Goal: Transaction & Acquisition: Purchase product/service

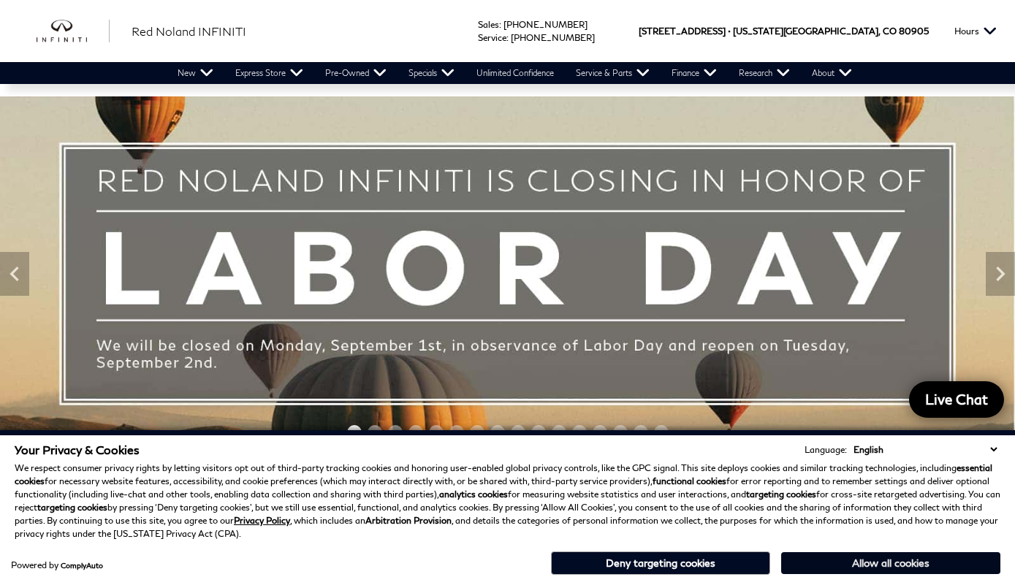
click at [881, 562] on button "Allow all cookies" at bounding box center [890, 563] width 219 height 22
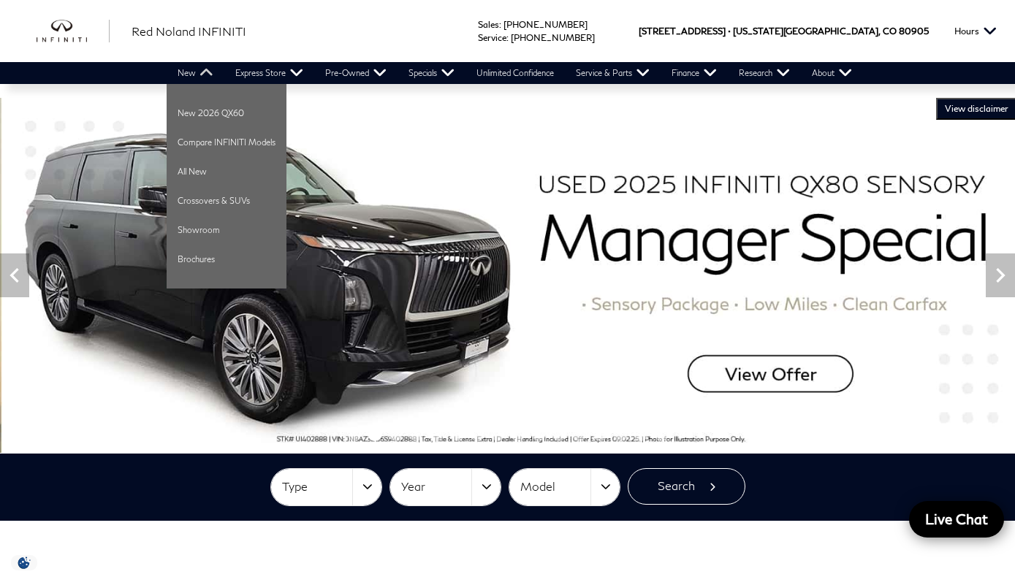
click at [202, 75] on link "New" at bounding box center [196, 73] width 58 height 22
click at [235, 115] on link "New 2026 QX60" at bounding box center [227, 113] width 120 height 29
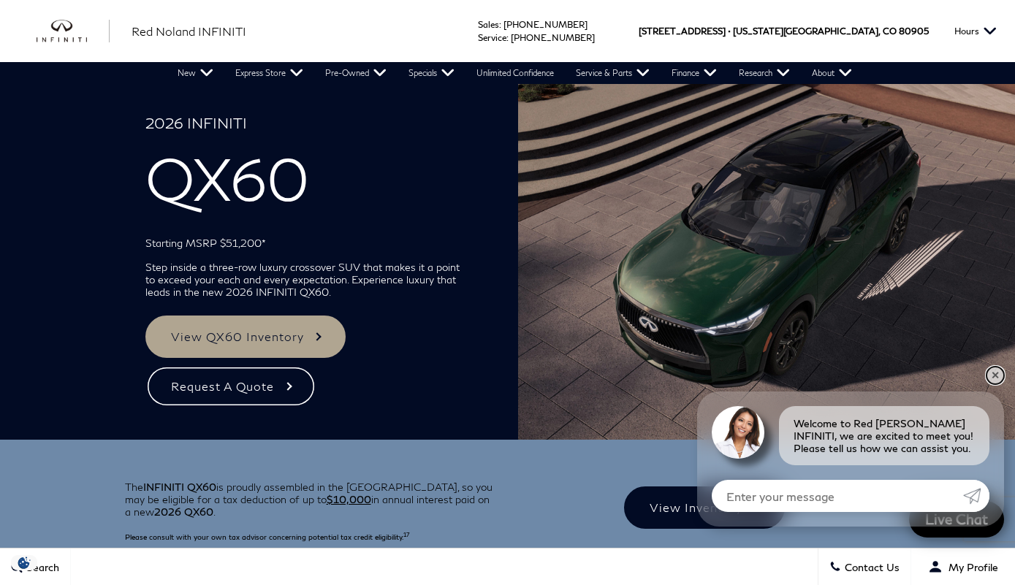
click at [998, 373] on link "✕" at bounding box center [995, 376] width 18 height 18
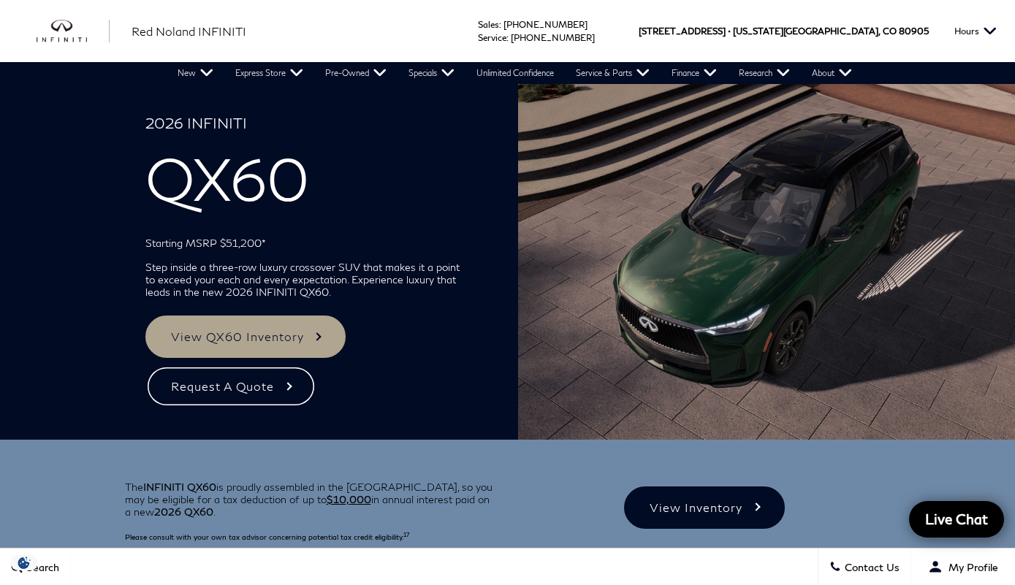
click at [998, 372] on img at bounding box center [766, 262] width 497 height 356
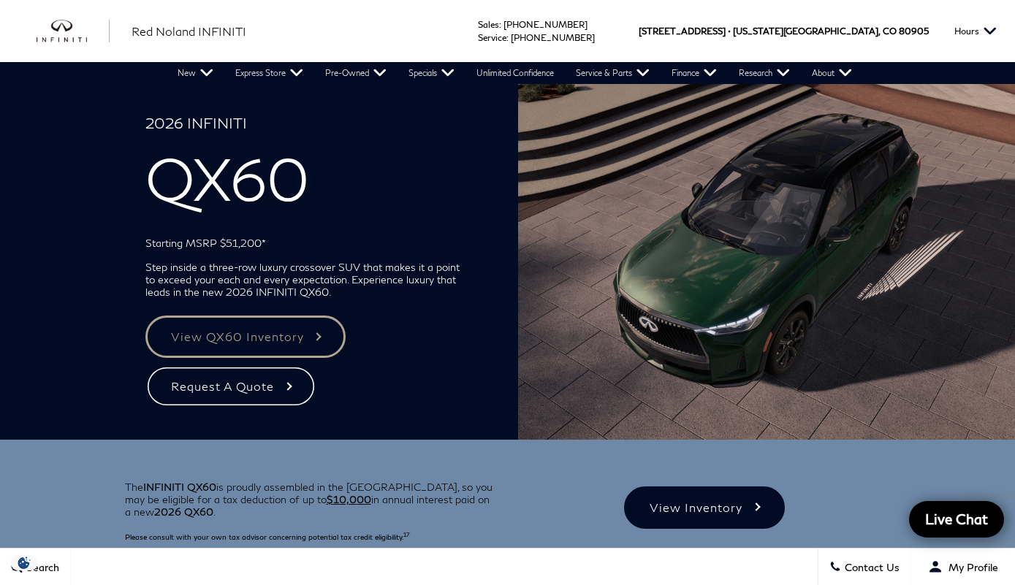
click at [313, 340] on link "View QX60 Inventory" at bounding box center [245, 337] width 200 height 42
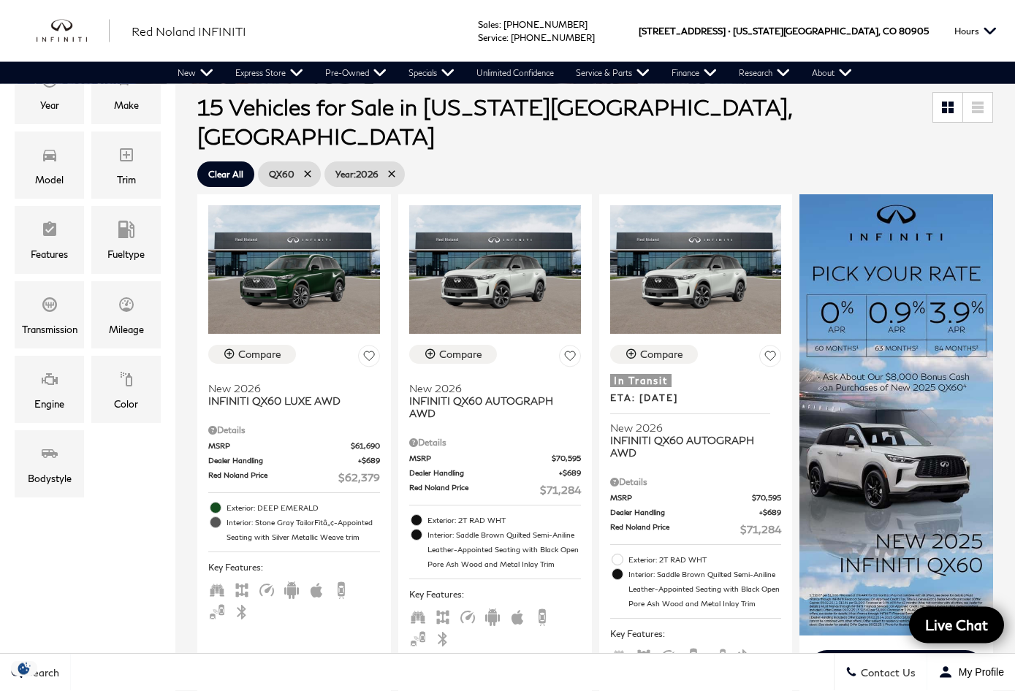
scroll to position [240, 0]
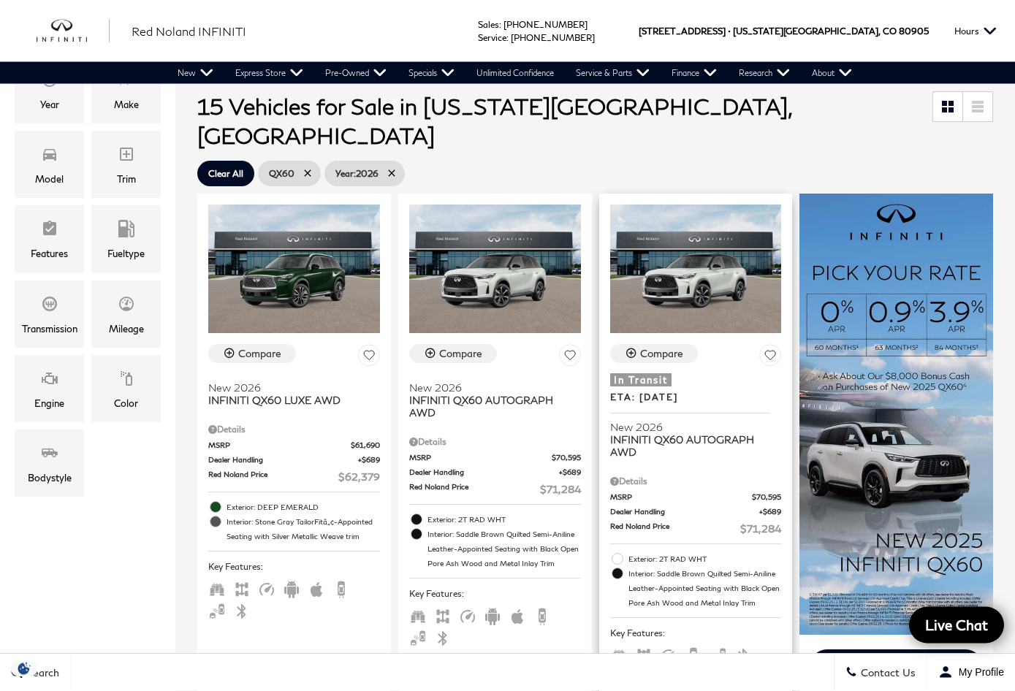
click at [715, 476] on div "Details" at bounding box center [696, 482] width 172 height 13
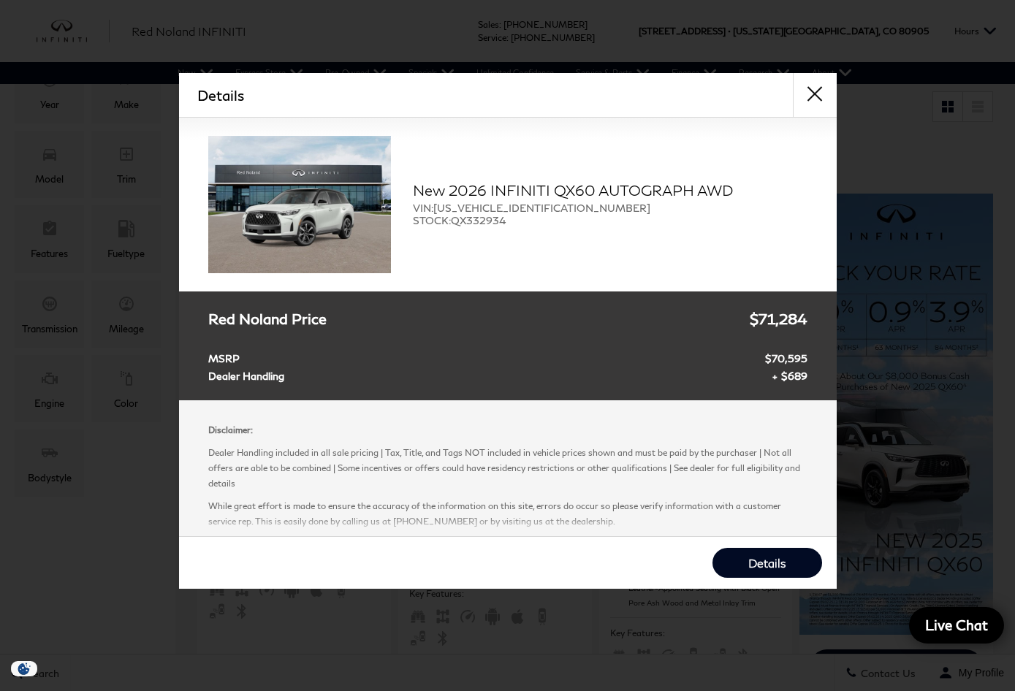
click at [820, 94] on button "close" at bounding box center [815, 95] width 44 height 44
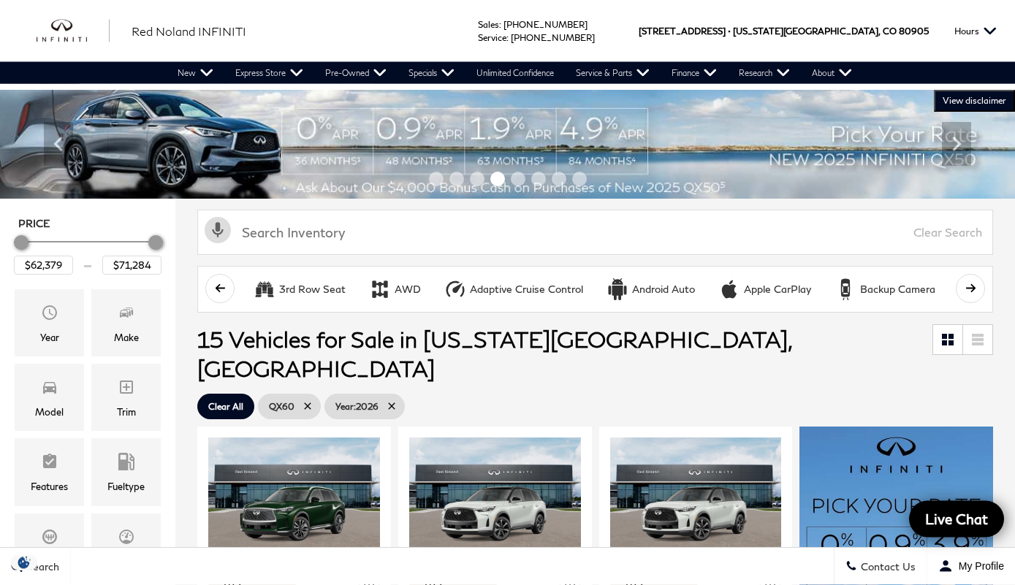
scroll to position [0, 0]
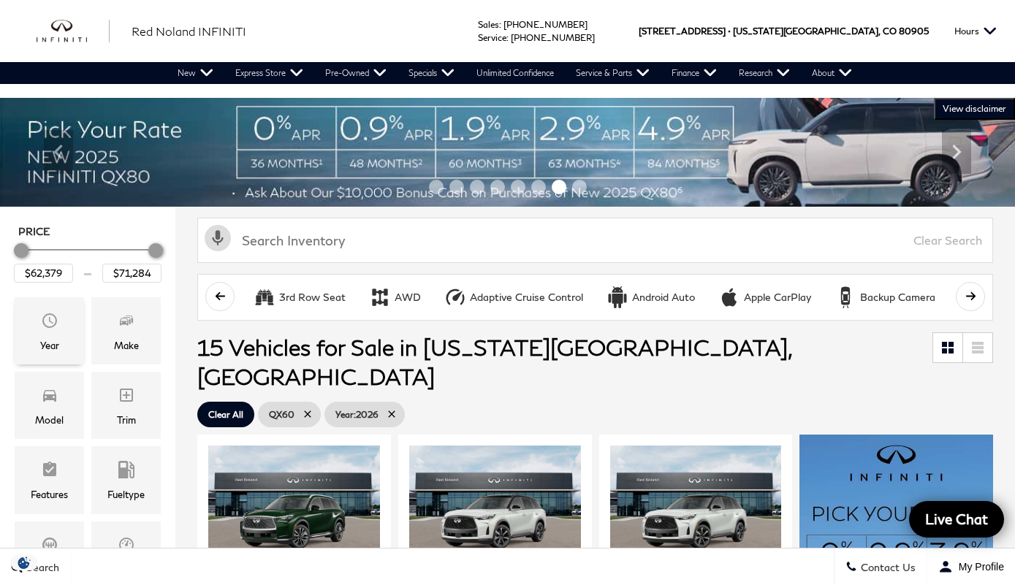
click at [58, 328] on icon "Year" at bounding box center [50, 321] width 18 height 18
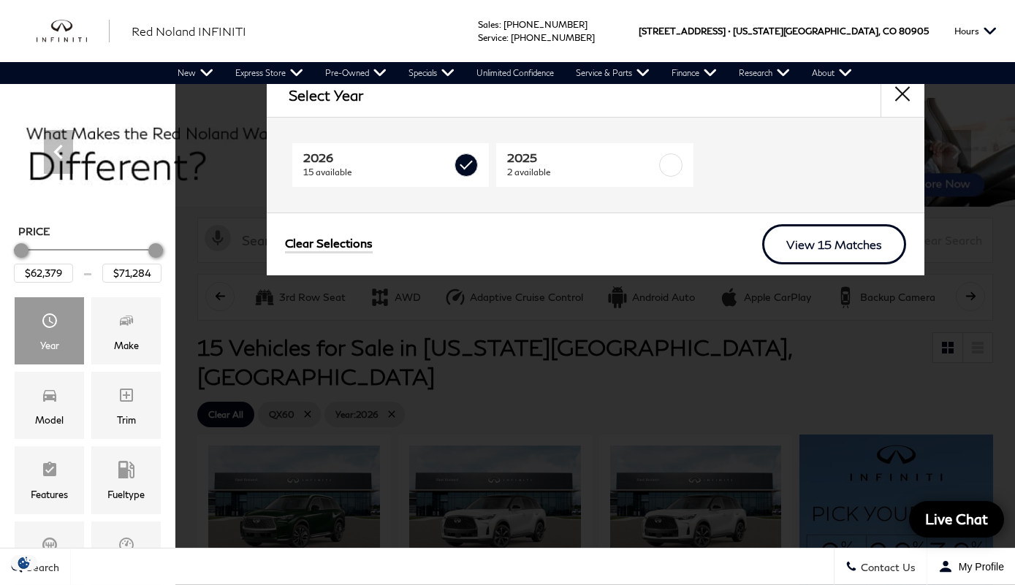
click at [799, 251] on link "View 15 Matches" at bounding box center [834, 244] width 144 height 40
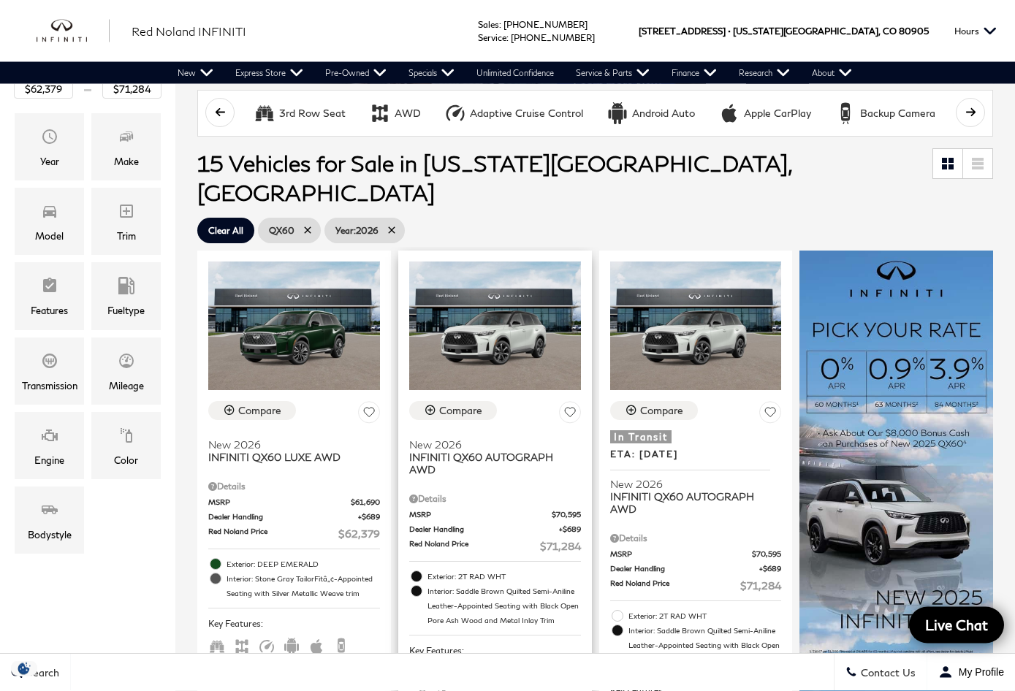
scroll to position [184, 0]
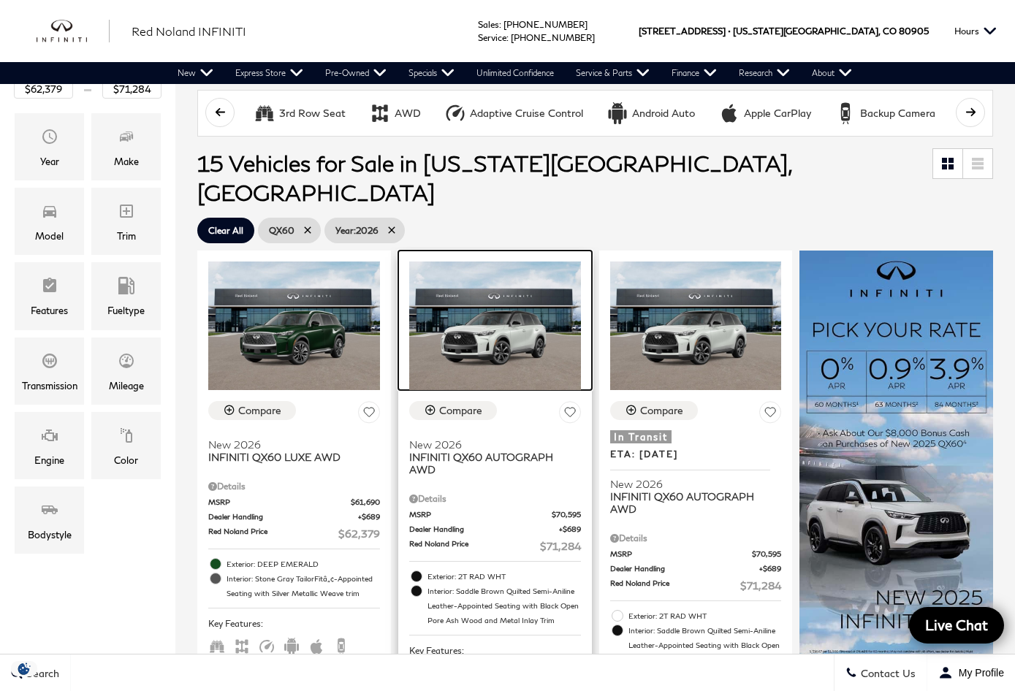
click at [508, 323] on img at bounding box center [495, 326] width 172 height 129
